Goal: Check status: Check status

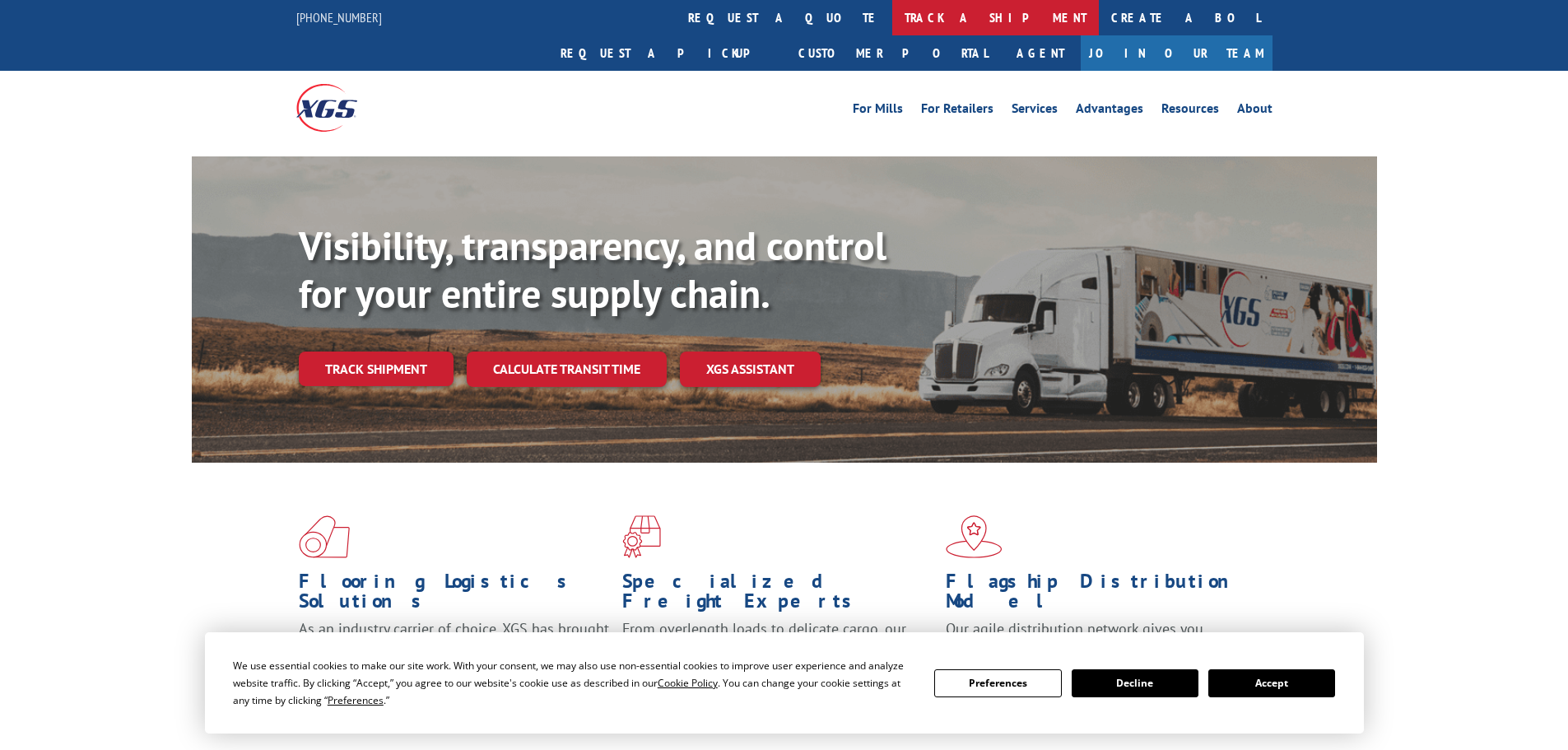
click at [893, 22] on link "track a shipment" at bounding box center [996, 18] width 207 height 36
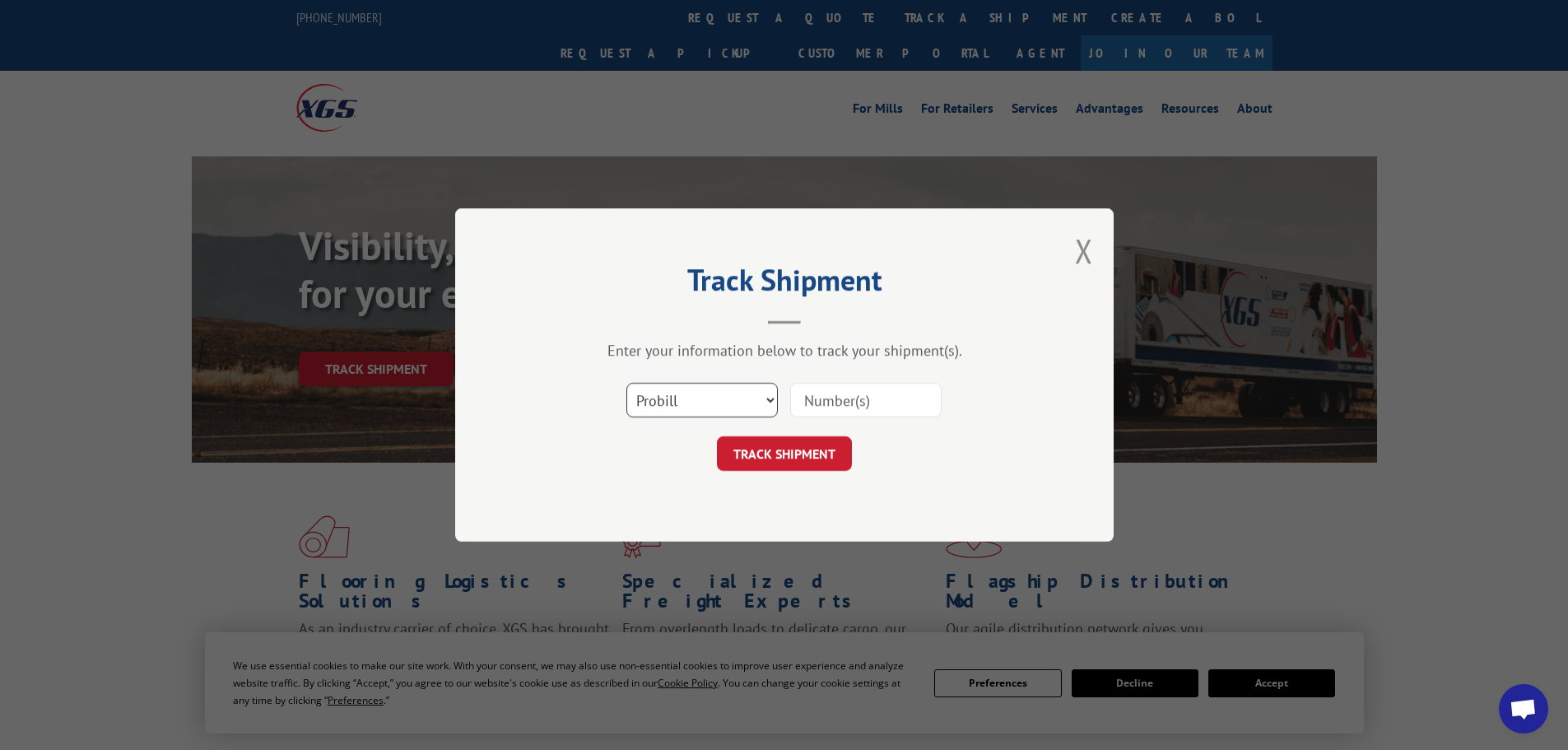
click at [658, 407] on select "Select category... Probill BOL PO" at bounding box center [702, 400] width 151 height 35
select select "bol"
click at [626, 383] on select "Select category... Probill BOL PO" at bounding box center [702, 400] width 151 height 35
click at [820, 403] on input at bounding box center [865, 400] width 151 height 35
paste input "03545366"
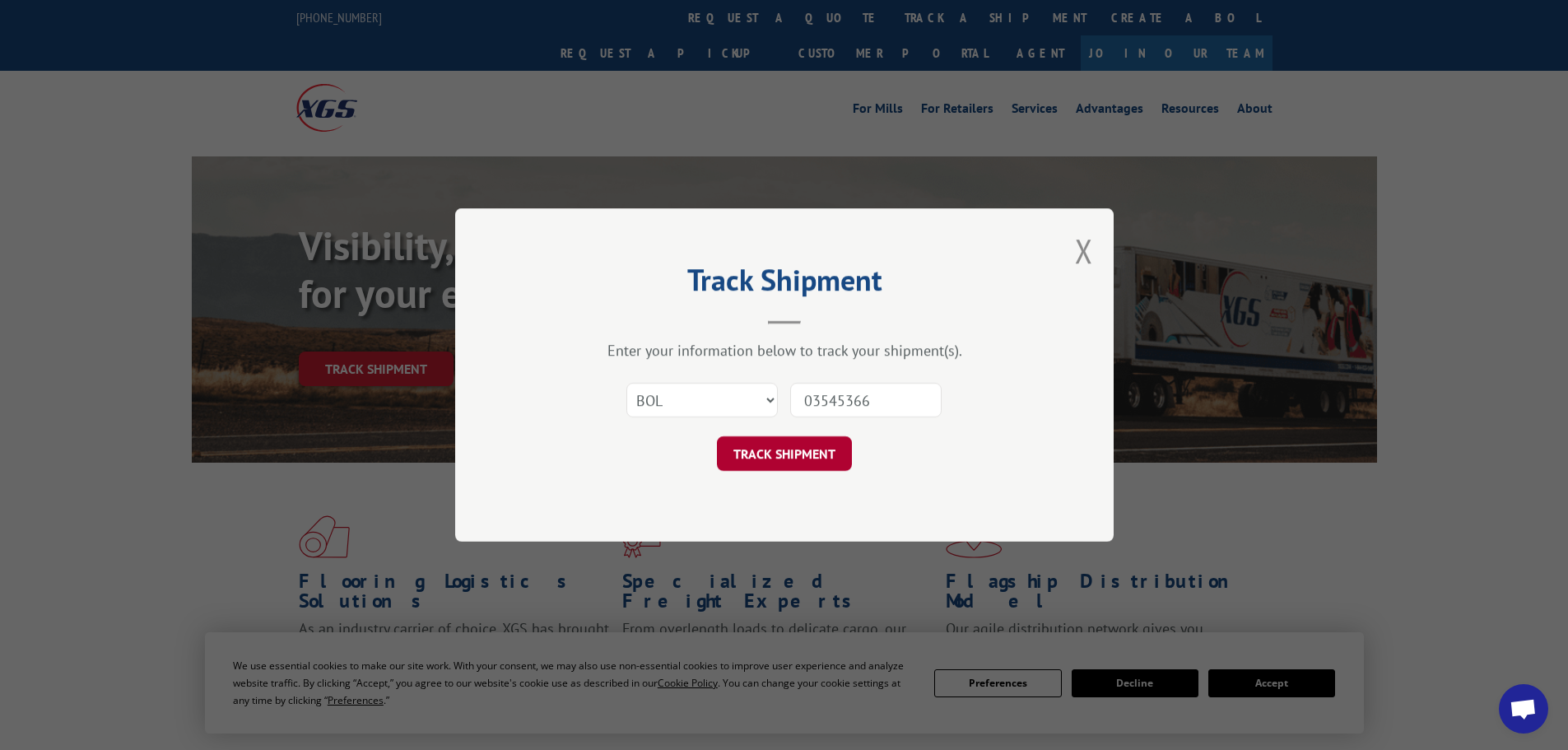
type input "03545366"
click at [784, 449] on button "TRACK SHIPMENT" at bounding box center [784, 454] width 135 height 35
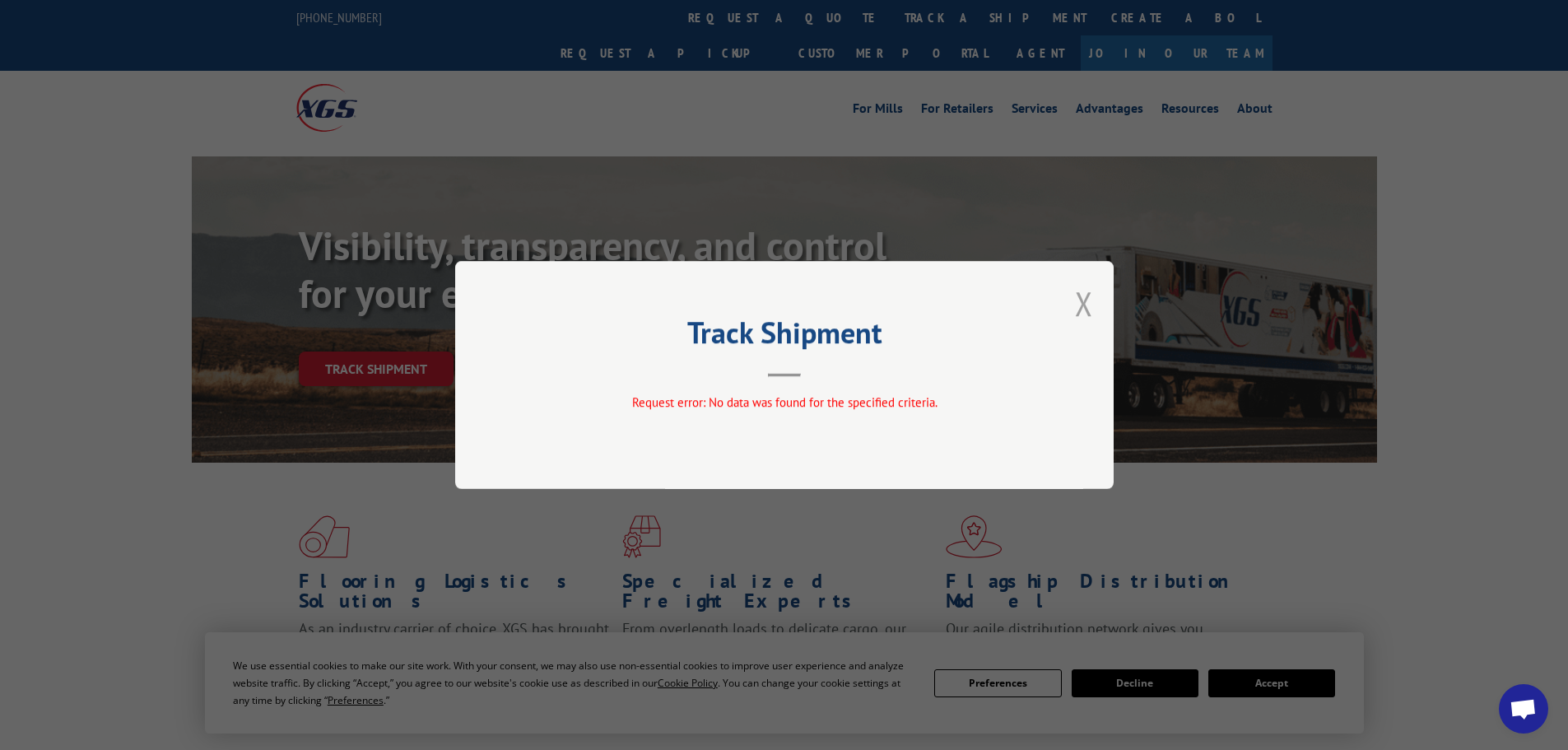
click at [1081, 306] on button "Close modal" at bounding box center [1084, 303] width 18 height 43
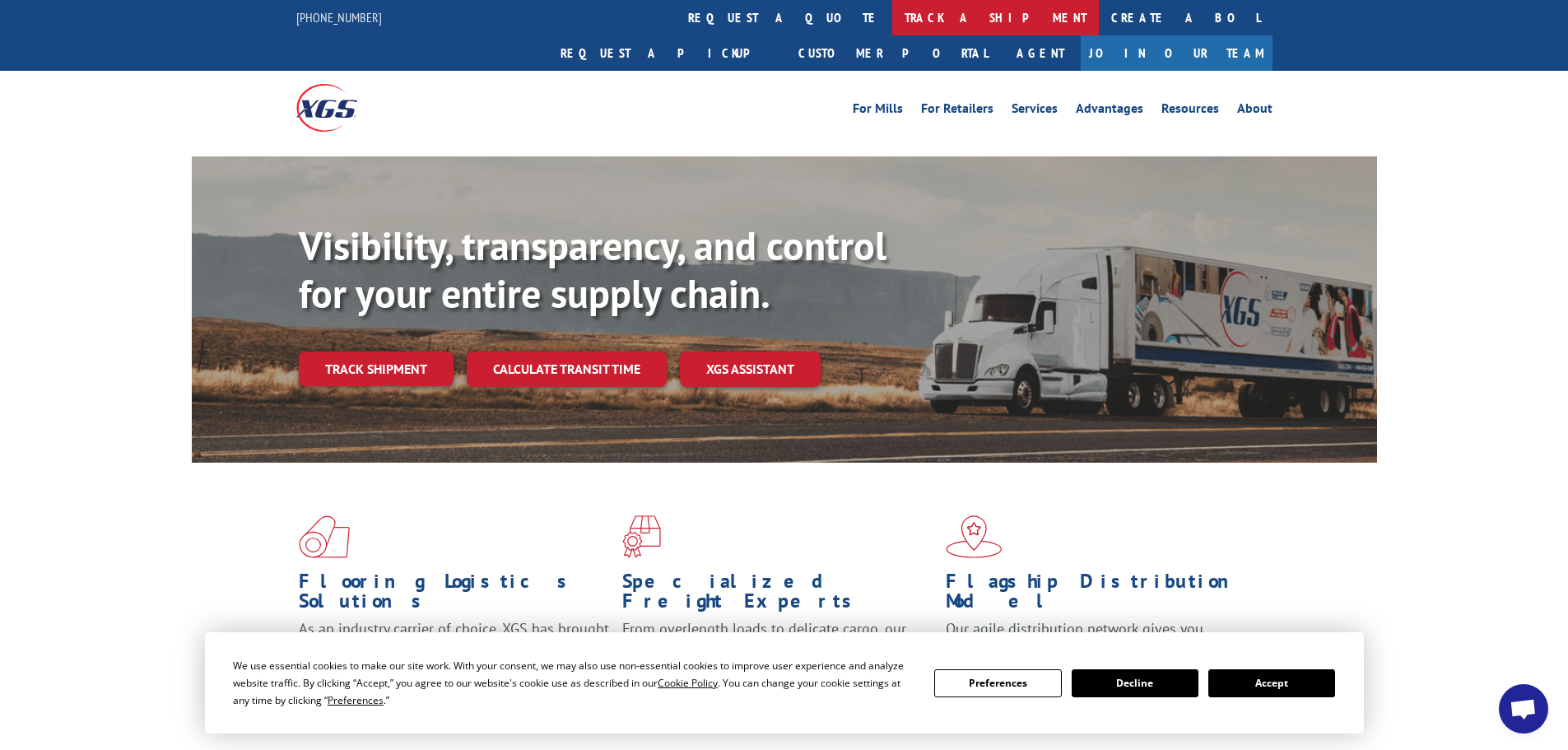
click at [893, 16] on link "track a shipment" at bounding box center [996, 18] width 207 height 36
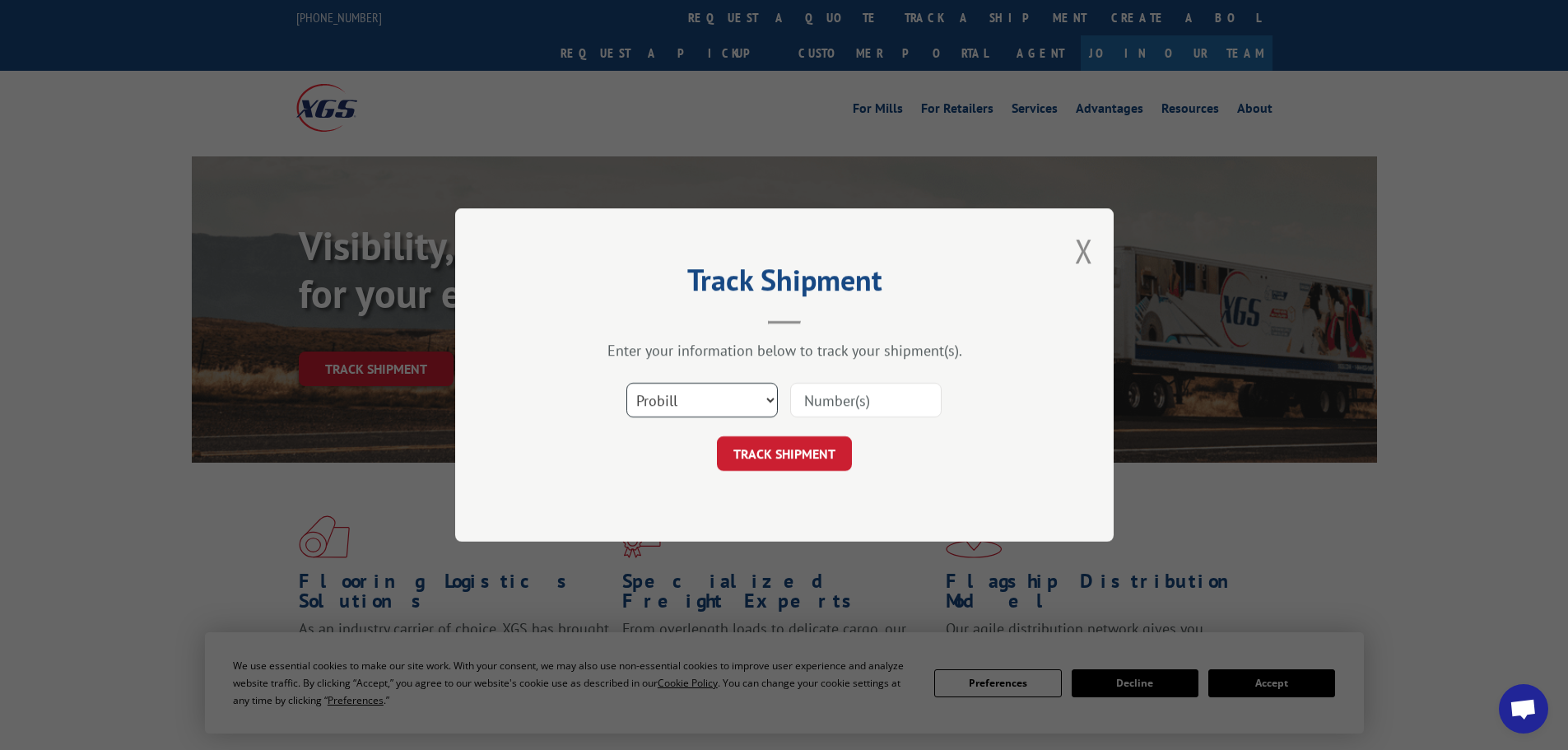
click at [696, 397] on select "Select category... Probill BOL PO" at bounding box center [702, 400] width 151 height 35
select select "po"
click at [626, 383] on select "Select category... Probill BOL PO" at bounding box center [702, 400] width 151 height 35
click at [885, 400] on input at bounding box center [865, 400] width 151 height 35
paste input "03545366"
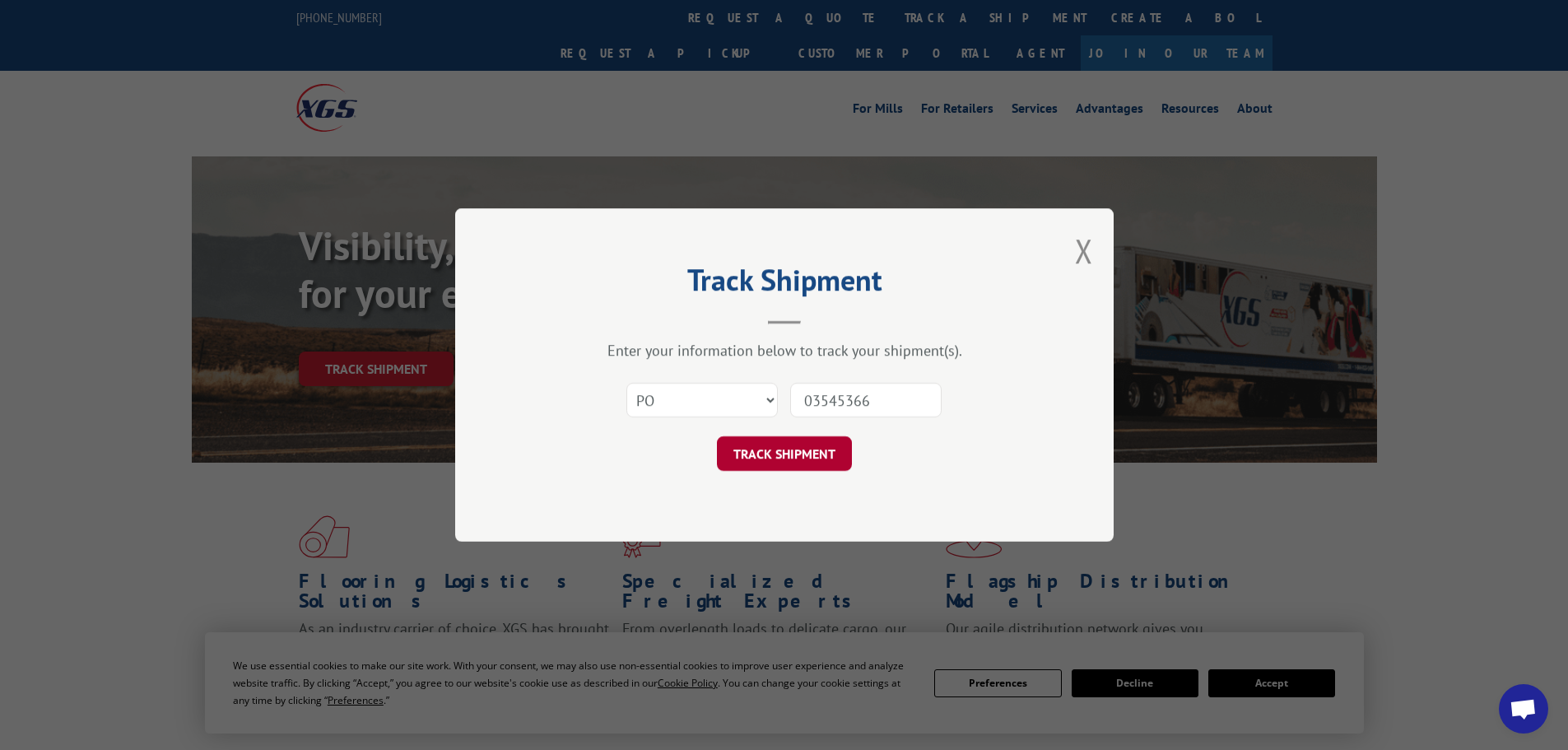
type input "03545366"
click at [766, 450] on button "TRACK SHIPMENT" at bounding box center [784, 454] width 135 height 35
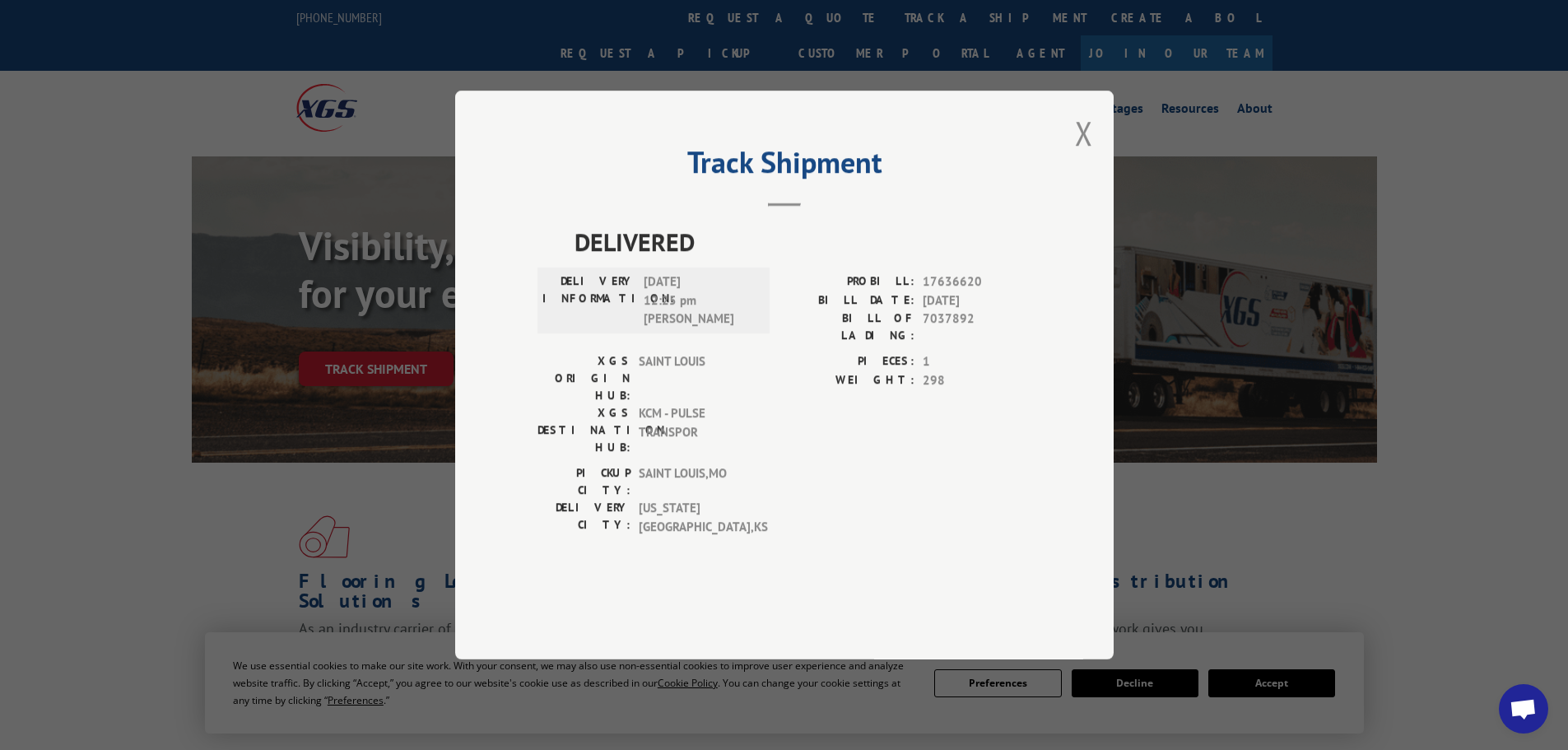
click at [1137, 680] on div "Track Shipment DELIVERED DELIVERY INFORMATION: [DATE] 12:25 pm [PERSON_NAME]: 1…" at bounding box center [784, 375] width 1568 height 750
